Goal: Information Seeking & Learning: Learn about a topic

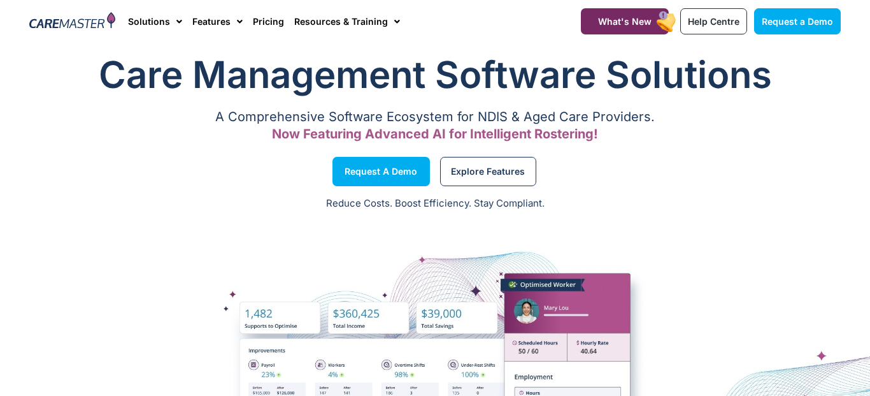
click at [253, 25] on link "Pricing" at bounding box center [268, 21] width 31 height 43
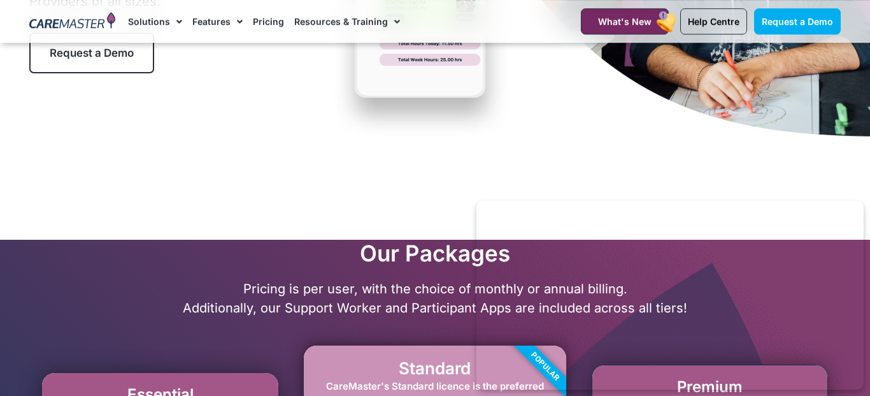
scroll to position [245, 0]
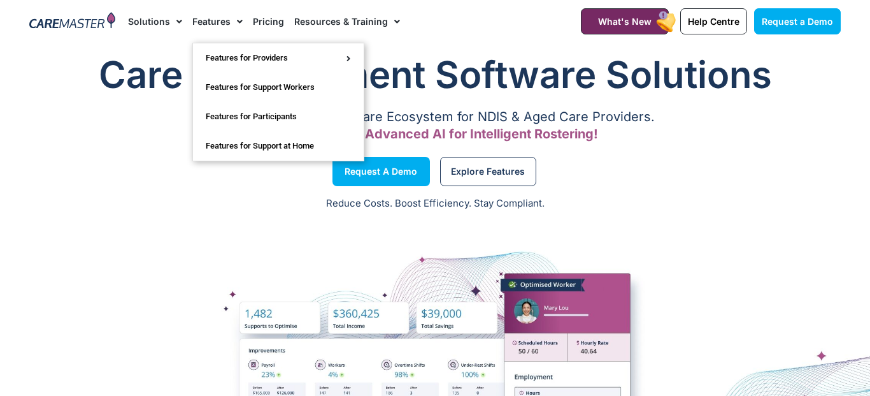
click at [215, 25] on link "Features" at bounding box center [217, 21] width 50 height 43
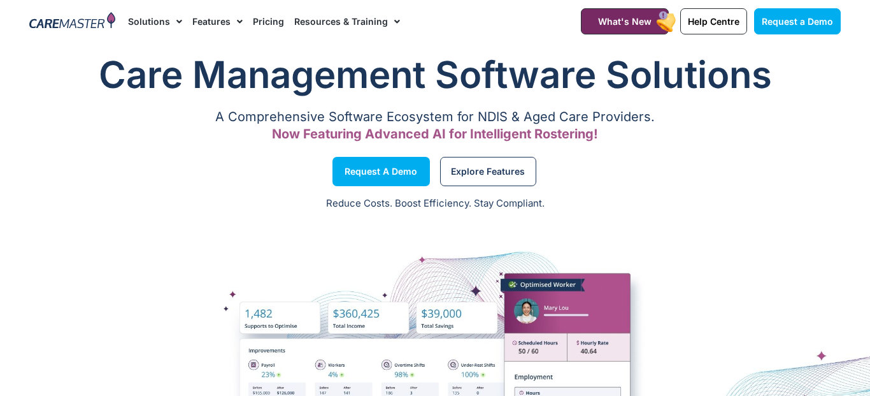
click at [215, 25] on link "Features" at bounding box center [217, 21] width 50 height 43
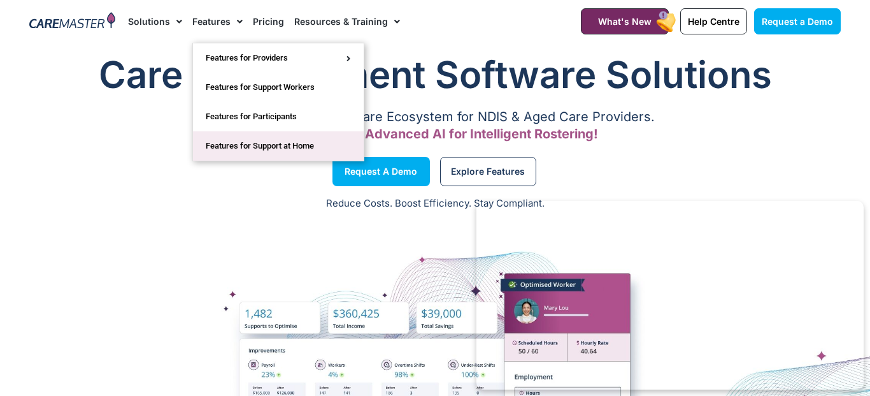
click at [301, 141] on link "Features for Support at Home" at bounding box center [278, 145] width 171 height 29
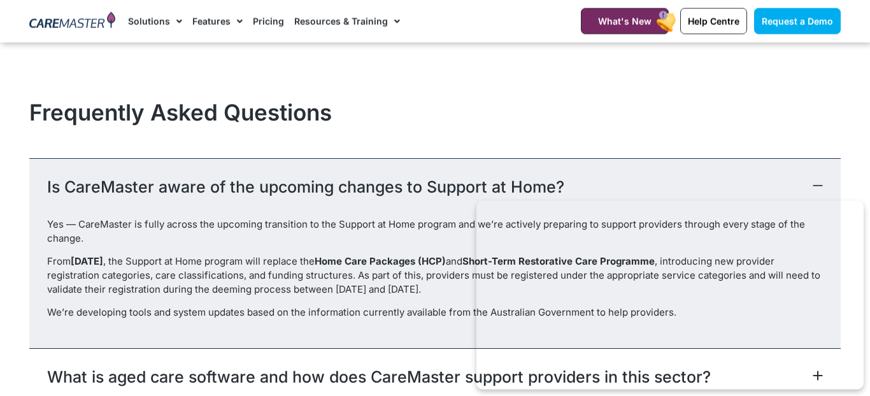
scroll to position [2788, 0]
